Goal: Information Seeking & Learning: Learn about a topic

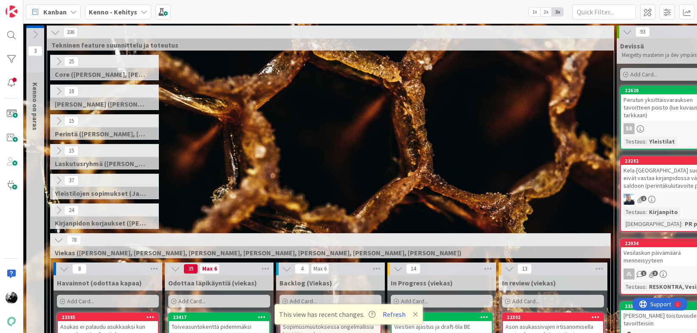
scroll to position [225, 0]
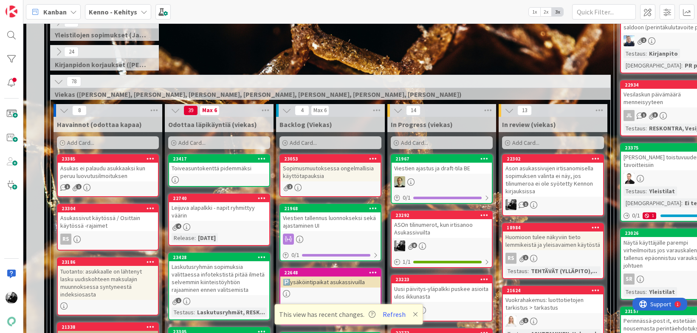
click at [440, 240] on link "23292 ASOn tilinumerot, kun irtisanoo Asukassivuilta 8 1 / 1" at bounding box center [442, 239] width 102 height 57
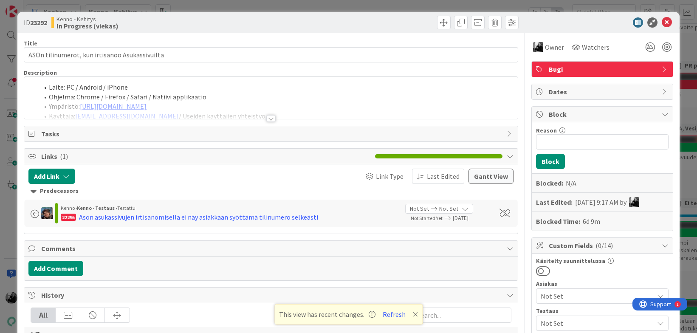
click at [273, 120] on div at bounding box center [270, 118] width 9 height 7
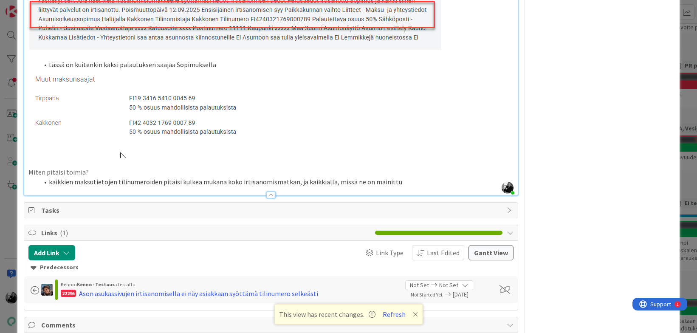
scroll to position [1785, 0]
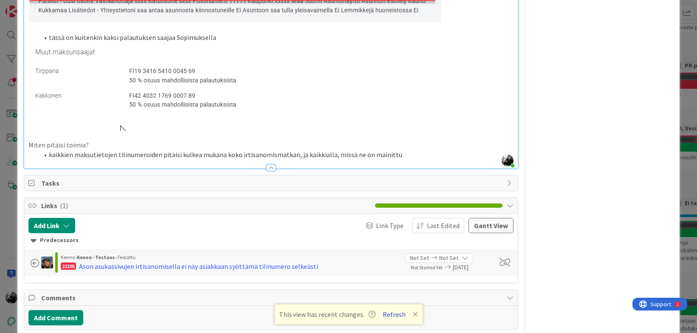
click at [394, 312] on button "Refresh" at bounding box center [394, 314] width 29 height 11
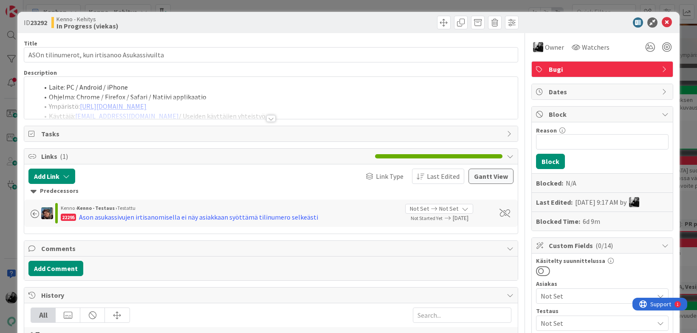
click at [275, 118] on div at bounding box center [270, 118] width 9 height 7
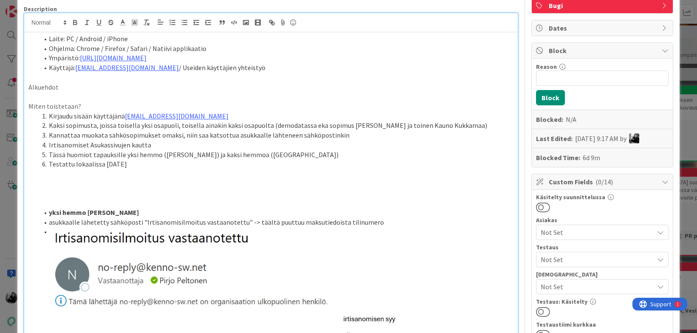
scroll to position [66, 0]
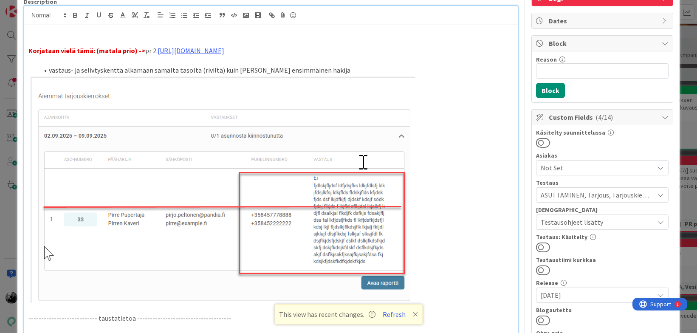
scroll to position [94, 0]
